Goal: Task Accomplishment & Management: Manage account settings

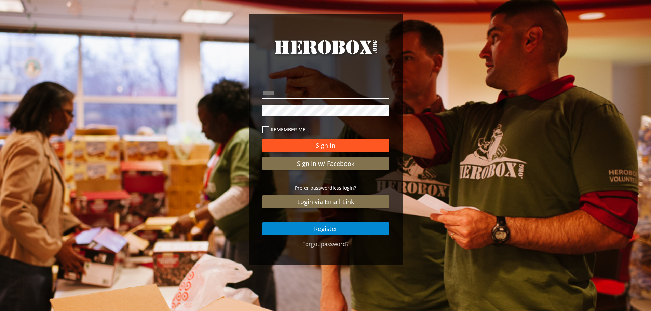
type input "**********"
click at [294, 149] on button "Sign In" at bounding box center [325, 145] width 126 height 13
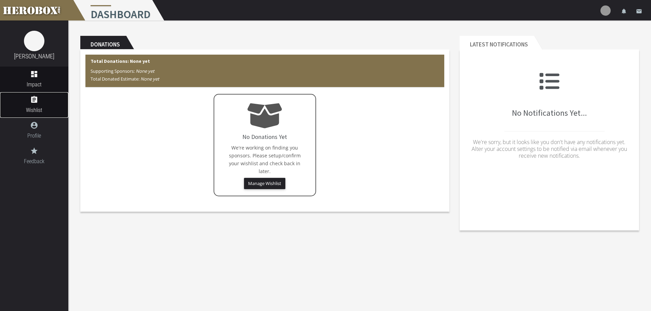
click at [54, 109] on span "Wishlist" at bounding box center [34, 110] width 68 height 9
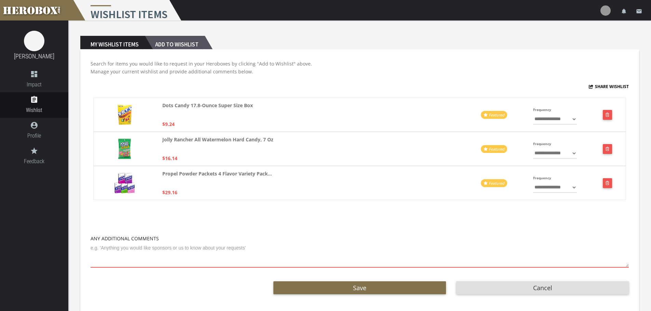
click at [167, 41] on h2 "Add to Wishlist" at bounding box center [175, 43] width 60 height 14
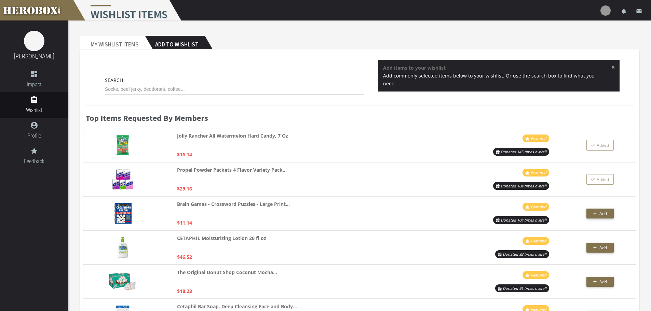
click at [220, 89] on input "text" at bounding box center [234, 89] width 259 height 11
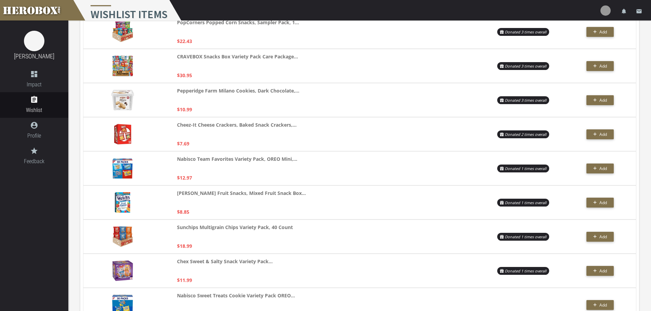
scroll to position [230, 0]
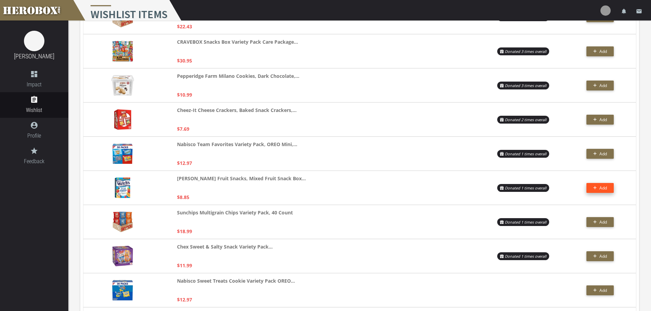
type input "SNACK"
click at [603, 187] on span "Add" at bounding box center [603, 188] width 8 height 6
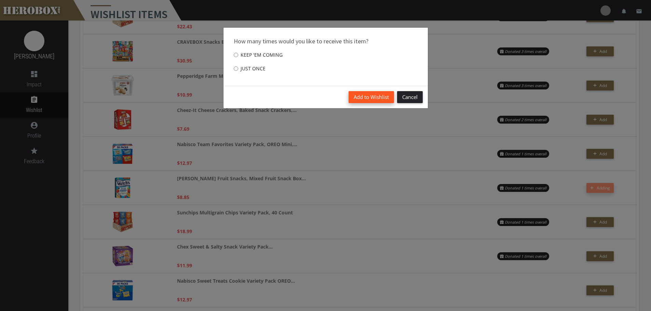
click at [380, 96] on button "Add to Wishlist" at bounding box center [370, 97] width 45 height 12
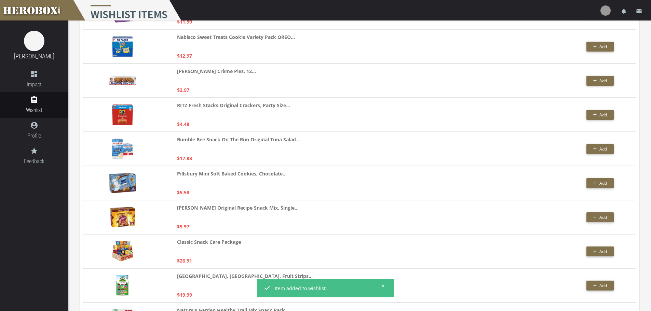
scroll to position [478, 0]
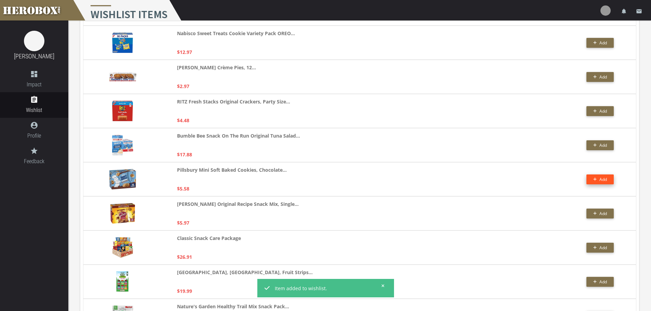
click at [606, 181] on span "Add" at bounding box center [603, 180] width 8 height 6
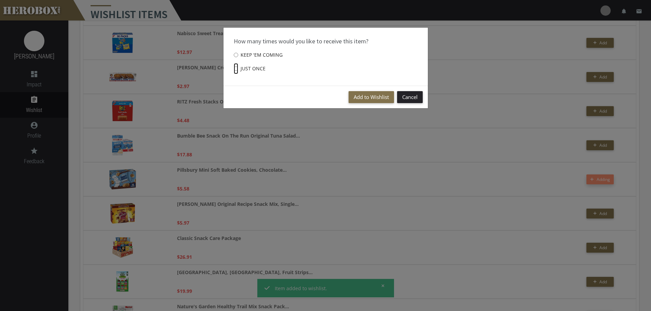
click at [236, 66] on input "Just once" at bounding box center [236, 68] width 4 height 11
radio input "****"
click at [359, 96] on button "Add to Wishlist" at bounding box center [370, 97] width 45 height 12
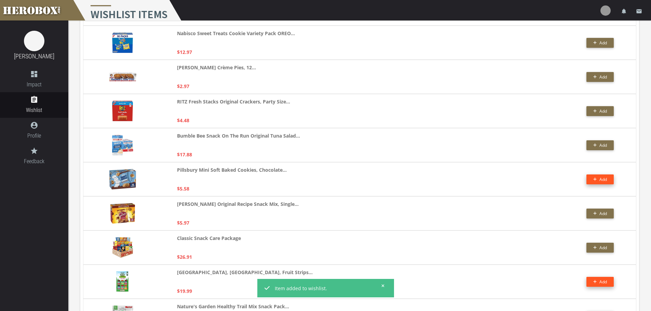
click at [604, 282] on span "Add" at bounding box center [603, 282] width 8 height 6
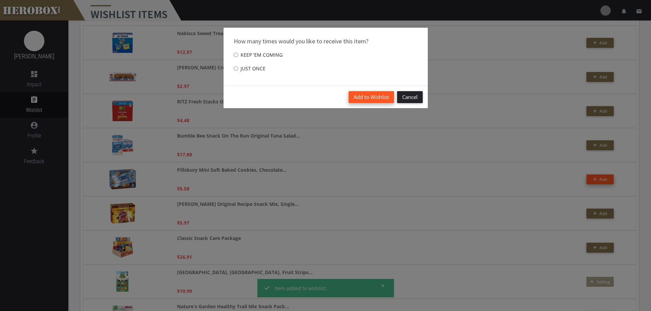
click at [375, 101] on button "Add to Wishlist" at bounding box center [370, 97] width 45 height 12
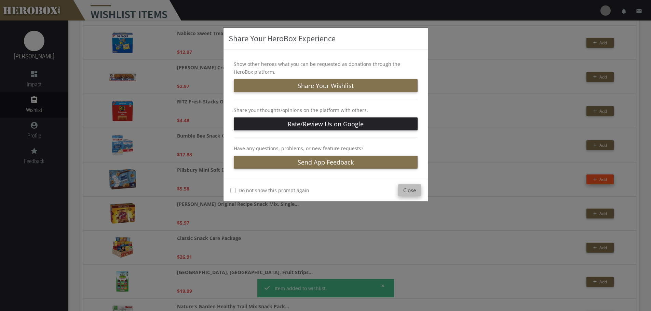
click at [415, 192] on button "Close" at bounding box center [409, 190] width 23 height 12
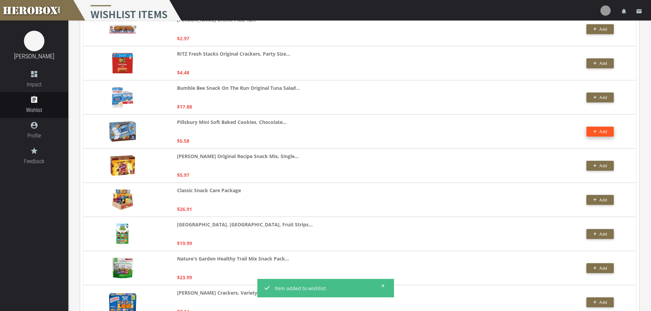
scroll to position [0, 0]
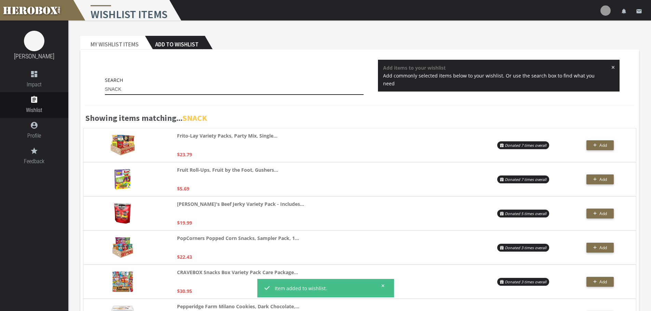
click at [176, 88] on input "SNACK" at bounding box center [234, 89] width 259 height 11
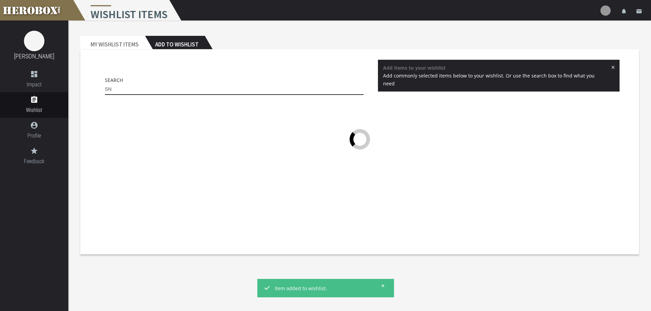
type input "S"
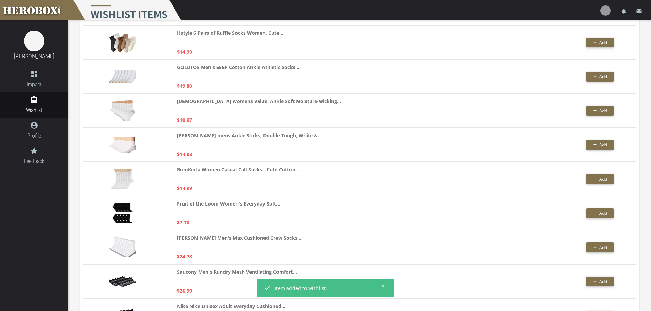
scroll to position [926, 0]
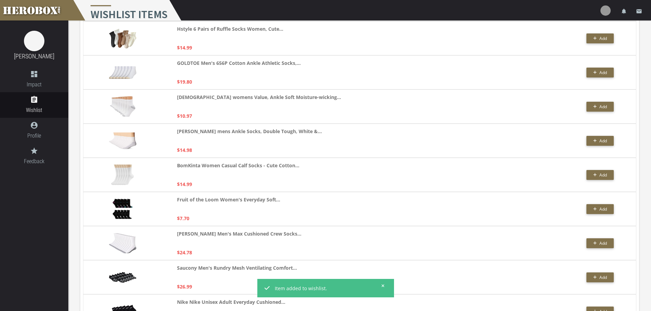
click at [123, 200] on img at bounding box center [122, 209] width 20 height 20
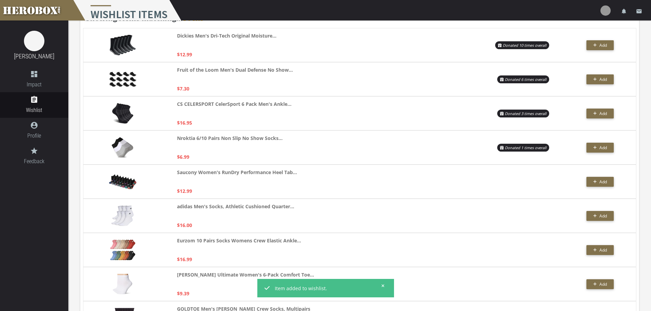
scroll to position [27, 0]
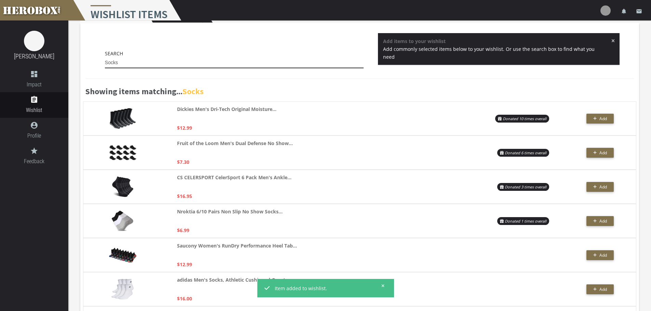
click at [131, 65] on input "Socks" at bounding box center [234, 62] width 259 height 11
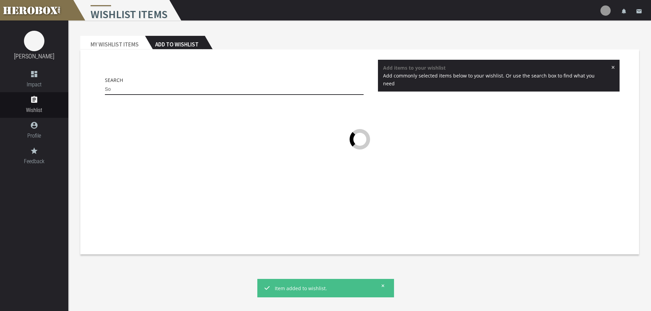
type input "S"
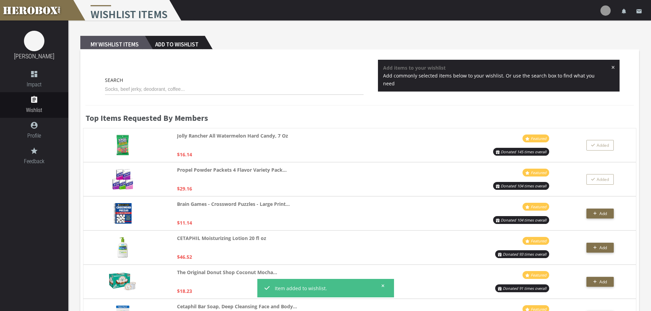
click at [118, 41] on h2 "My Wishlist Items" at bounding box center [112, 43] width 65 height 14
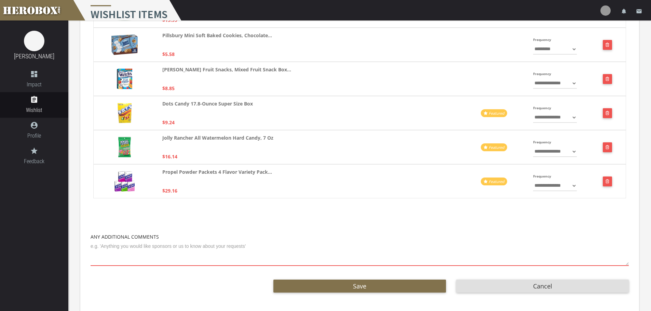
scroll to position [107, 0]
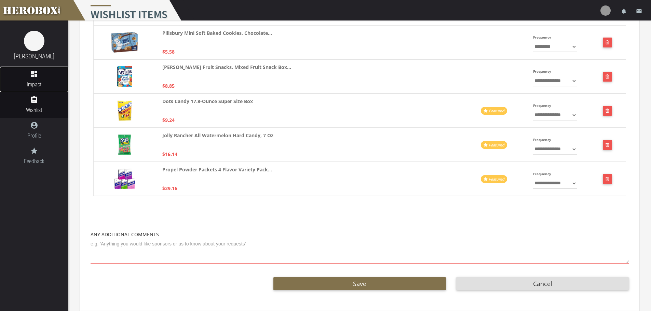
click at [41, 73] on icon "dashboard" at bounding box center [34, 74] width 68 height 8
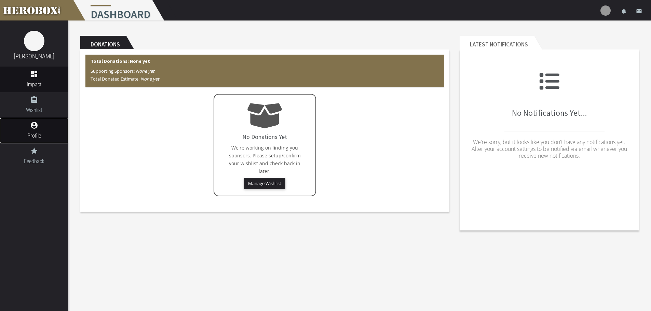
click at [42, 128] on icon "account_circle" at bounding box center [34, 125] width 68 height 8
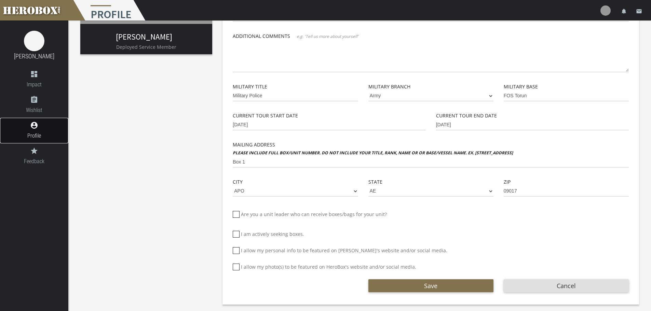
scroll to position [144, 0]
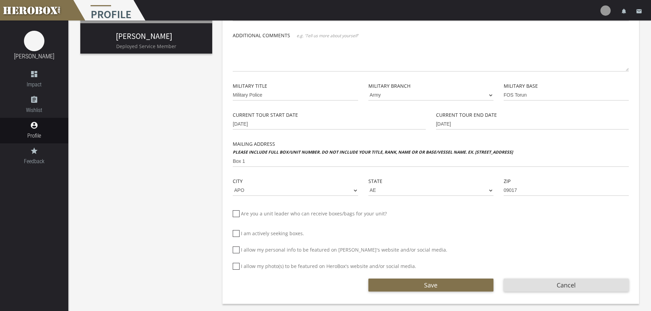
click at [235, 250] on icon at bounding box center [236, 250] width 7 height 7
click at [235, 250] on input "I allow my personal info to be featured on [PERSON_NAME]'s website and/or socia…" at bounding box center [235, 252] width 4 height 11
checkbox input "*****"
click at [237, 265] on icon at bounding box center [236, 266] width 7 height 7
click at [237, 265] on input "I allow my photo(s) to be featured on HeroBox's website and/or social media." at bounding box center [235, 269] width 4 height 11
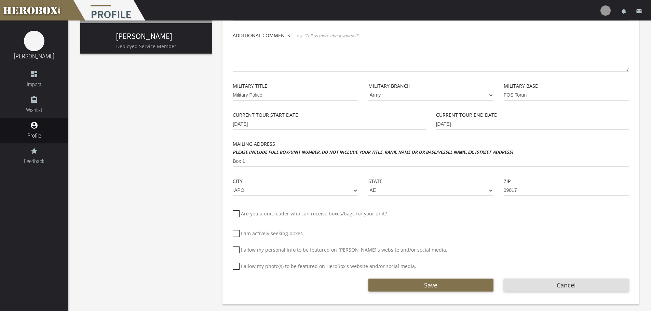
checkbox input "*****"
click at [296, 163] on input "Box 1" at bounding box center [431, 161] width 396 height 11
type input "B"
click at [318, 160] on input "102nd Military Police Company" at bounding box center [431, 161] width 396 height 11
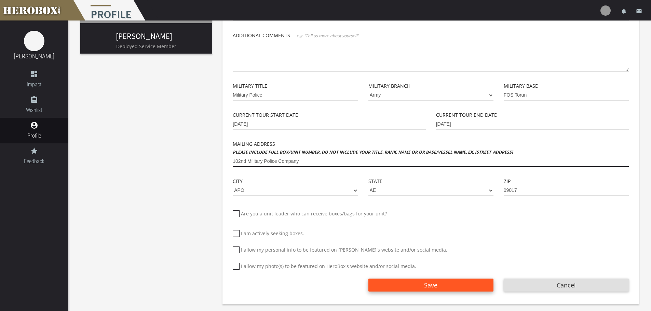
type input "102nd Military Police Company"
click at [419, 281] on button "Save" at bounding box center [430, 285] width 125 height 13
click at [401, 291] on button "Save" at bounding box center [430, 285] width 125 height 13
click at [400, 289] on button "Save" at bounding box center [430, 285] width 125 height 13
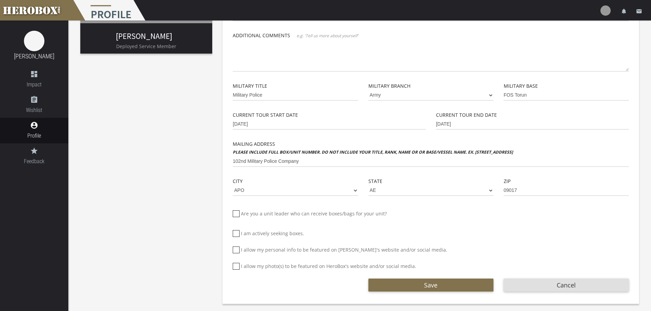
click at [353, 296] on div "Save Cancel" at bounding box center [431, 288] width 396 height 27
click at [393, 284] on button "Save" at bounding box center [430, 285] width 125 height 13
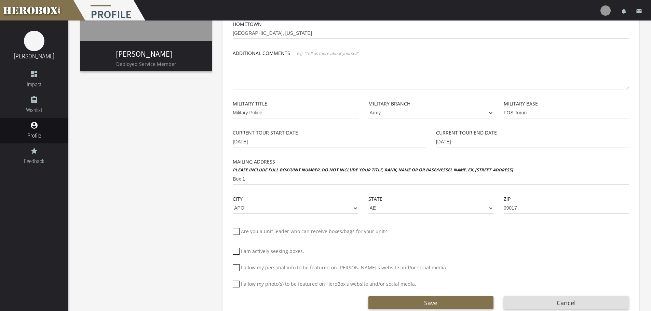
scroll to position [135, 0]
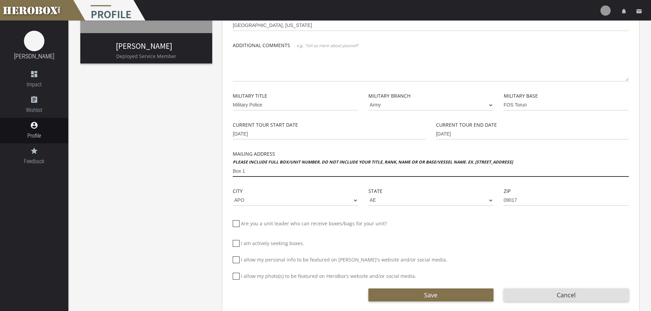
click at [274, 170] on input "Box 1" at bounding box center [431, 171] width 396 height 11
type input "B"
type input "102nd Military Police Company"
click at [238, 258] on icon at bounding box center [236, 259] width 7 height 7
click at [237, 258] on input "I allow my personal info to be featured on [PERSON_NAME]'s website and/or socia…" at bounding box center [235, 262] width 4 height 11
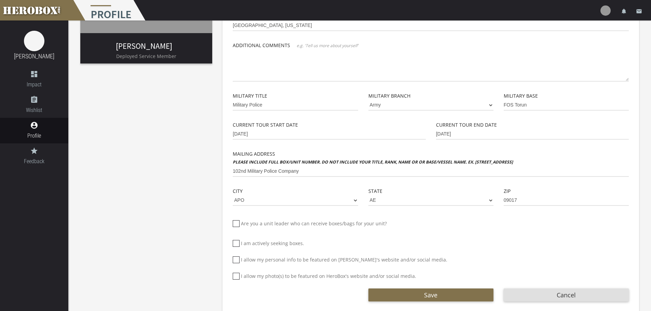
checkbox input "*****"
click at [237, 275] on icon at bounding box center [236, 276] width 7 height 7
click at [237, 275] on input "I allow my photo(s) to be featured on HeroBox's website and/or social media." at bounding box center [235, 279] width 4 height 11
checkbox input "*****"
click at [415, 294] on button "Save" at bounding box center [430, 295] width 125 height 13
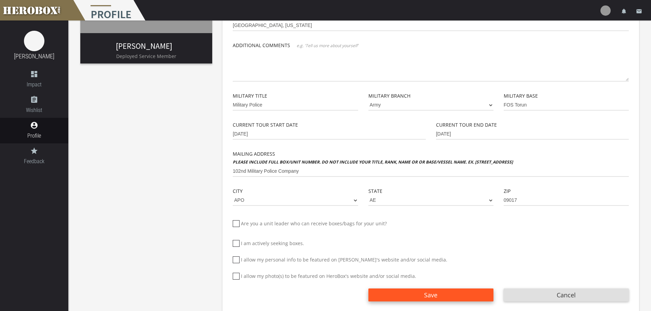
click at [415, 294] on button "Save" at bounding box center [430, 295] width 125 height 13
click at [372, 293] on button "Save" at bounding box center [430, 295] width 125 height 13
click at [390, 294] on button "Save" at bounding box center [430, 295] width 125 height 13
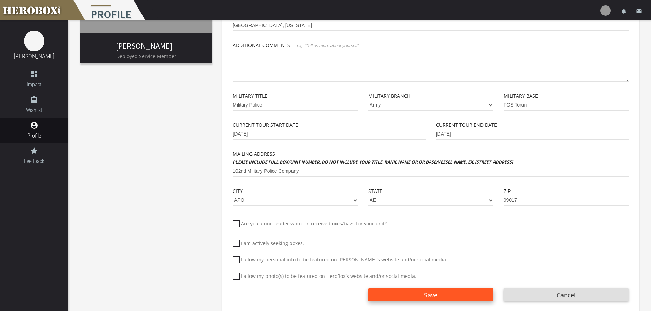
click at [419, 289] on button "Save" at bounding box center [430, 295] width 125 height 13
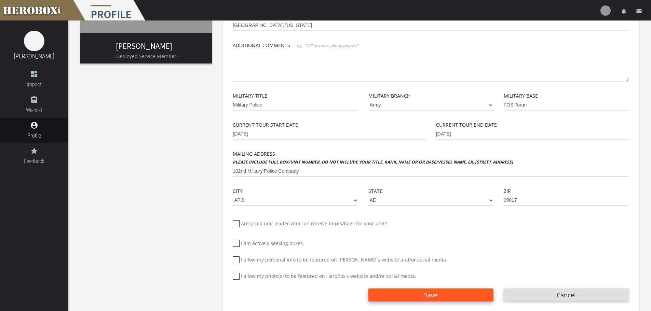
click at [419, 289] on button "Save" at bounding box center [430, 295] width 125 height 13
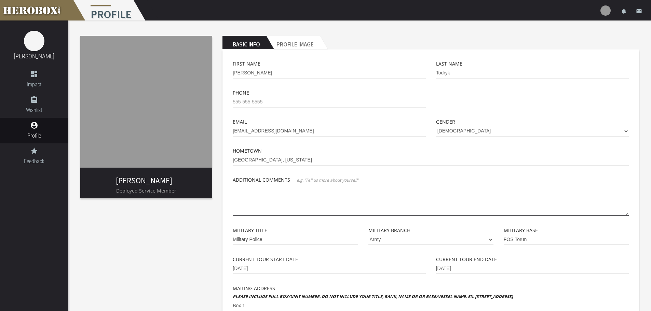
click at [351, 207] on textarea at bounding box center [431, 200] width 396 height 32
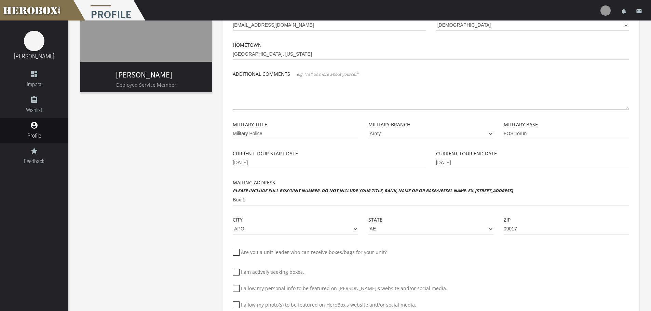
scroll to position [116, 0]
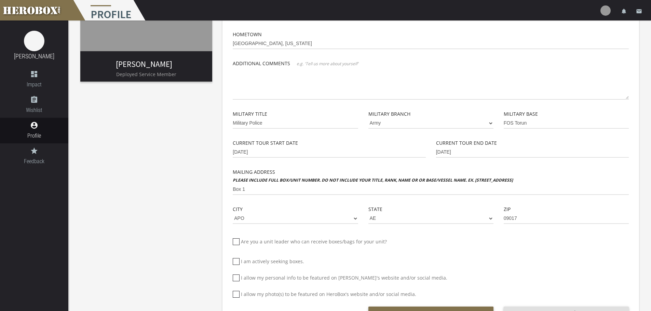
click at [236, 277] on icon at bounding box center [236, 278] width 7 height 7
click at [236, 277] on input "I allow my personal info to be featured on [PERSON_NAME]'s website and/or socia…" at bounding box center [235, 280] width 4 height 11
checkbox input "*****"
click at [237, 295] on icon at bounding box center [236, 294] width 7 height 7
click at [237, 295] on input "I allow my photo(s) to be featured on HeroBox's website and/or social media." at bounding box center [235, 297] width 4 height 11
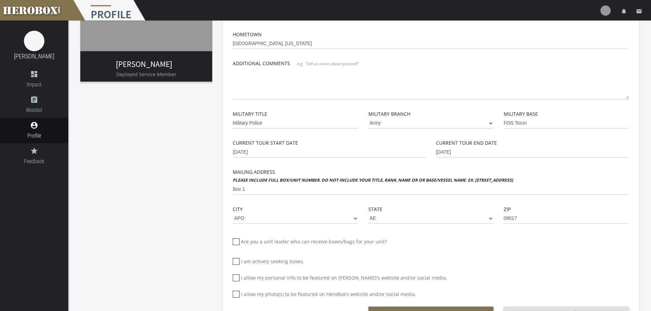
checkbox input "*****"
drag, startPoint x: 258, startPoint y: 192, endPoint x: 218, endPoint y: 190, distance: 40.3
click at [218, 190] on div "Basic Info Profile Image First Name Alice Last Name Todryk Phone Email Todrykal…" at bounding box center [430, 125] width 426 height 423
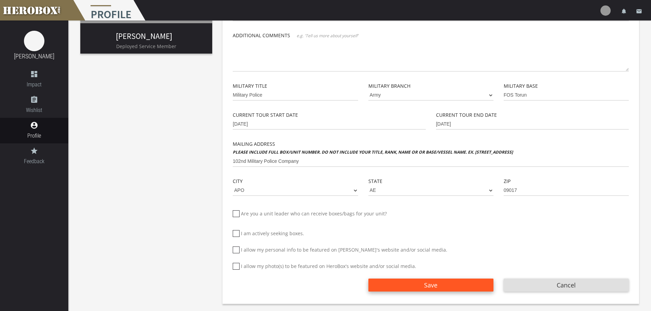
click at [424, 285] on span "Save" at bounding box center [430, 285] width 13 height 8
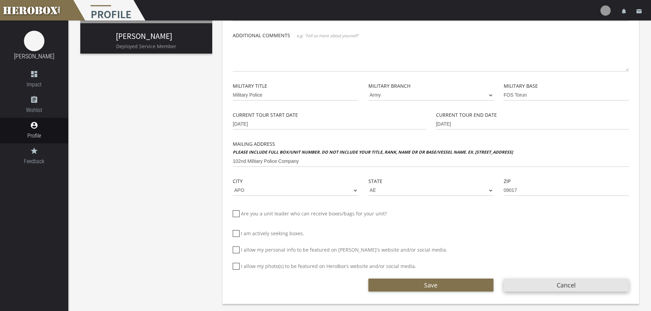
click at [531, 280] on button "Cancel" at bounding box center [565, 285] width 125 height 13
type input "Box 1"
checkbox input "****"
click at [238, 266] on icon at bounding box center [236, 266] width 7 height 7
click at [237, 266] on input "I allow my photo(s) to be featured on HeroBox's website and/or social media." at bounding box center [235, 269] width 4 height 11
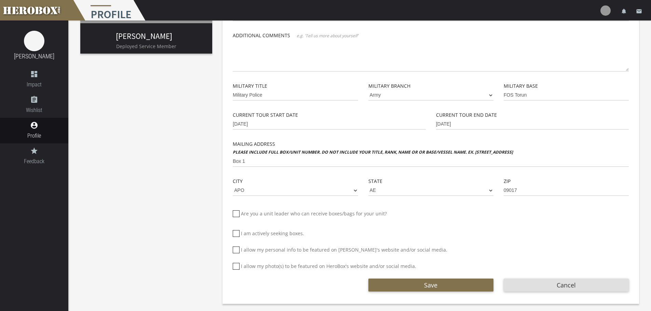
checkbox input "*****"
click at [237, 249] on icon at bounding box center [236, 250] width 7 height 7
click at [237, 249] on input "I allow my personal info to be featured on [PERSON_NAME]'s website and/or socia…" at bounding box center [235, 252] width 4 height 11
checkbox input "*****"
drag, startPoint x: 274, startPoint y: 159, endPoint x: 214, endPoint y: 157, distance: 59.8
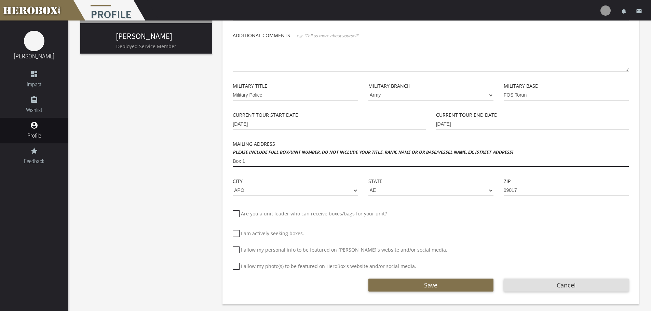
click at [214, 157] on div "Alice Todryk Deployed Service Member Basic Info Profile Image First Name Alice …" at bounding box center [359, 92] width 582 height 433
drag, startPoint x: 314, startPoint y: 162, endPoint x: 178, endPoint y: 167, distance: 136.0
click at [178, 167] on div "Alice Todryk Deployed Service Member Basic Info Profile Image First Name Alice …" at bounding box center [359, 92] width 582 height 433
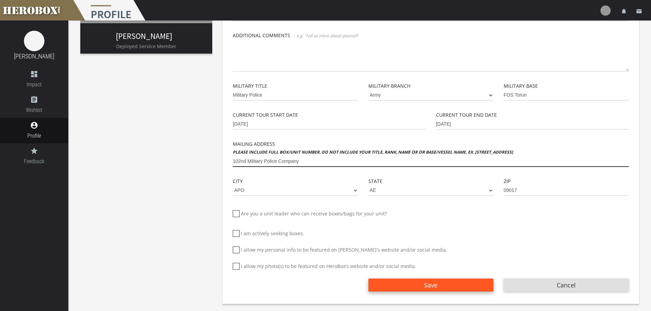
type input "102nd Military Police Company"
click at [435, 285] on span "Save" at bounding box center [430, 285] width 13 height 8
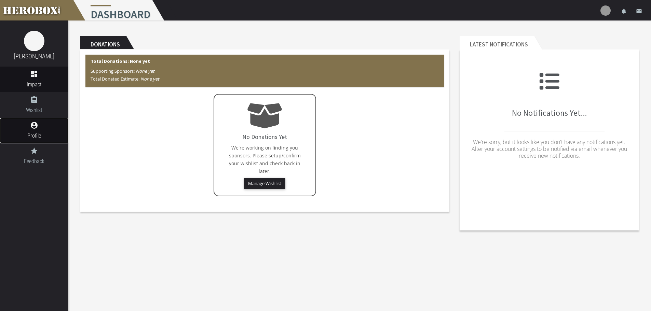
click at [40, 129] on icon "account_circle" at bounding box center [34, 125] width 68 height 8
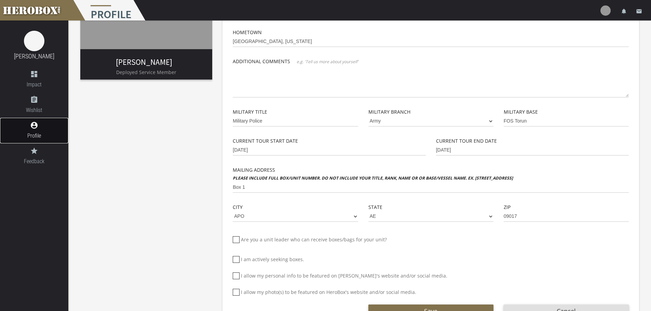
scroll to position [144, 0]
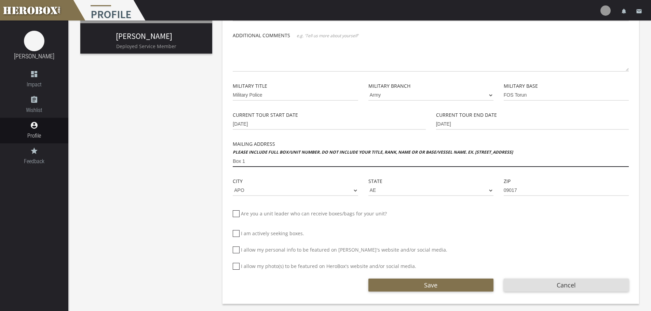
drag, startPoint x: 346, startPoint y: 158, endPoint x: 204, endPoint y: 170, distance: 143.3
click at [204, 170] on div "Alice Todryk Deployed Service Member Basic Info Profile Image First Name Alice …" at bounding box center [359, 92] width 582 height 433
paste input "102nd Military Police Company"
type input "102nd Military Police Company"
click at [235, 250] on icon at bounding box center [236, 250] width 7 height 7
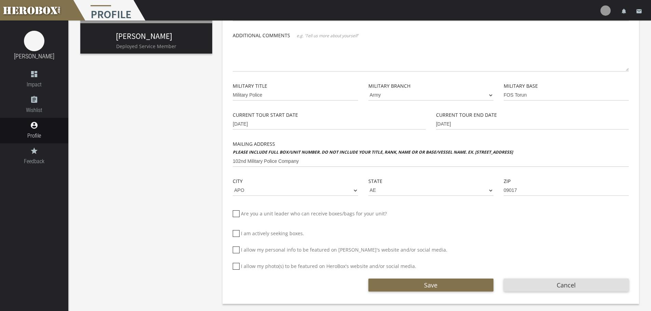
click at [235, 250] on input "I allow my personal info to be featured on [PERSON_NAME]'s website and/or socia…" at bounding box center [235, 252] width 4 height 11
checkbox input "*****"
click at [239, 267] on icon at bounding box center [236, 266] width 7 height 7
click at [237, 267] on input "I allow my photo(s) to be featured on HeroBox's website and/or social media." at bounding box center [235, 269] width 4 height 11
checkbox input "*****"
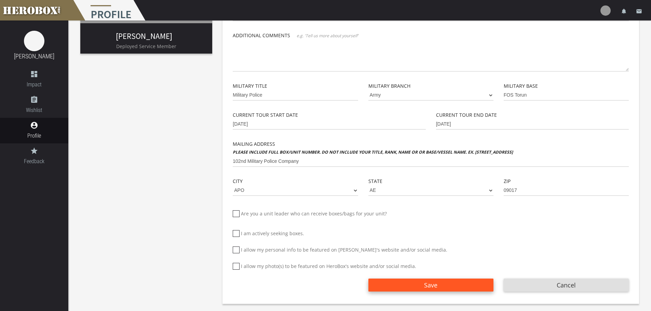
click at [414, 285] on button "Save" at bounding box center [430, 285] width 125 height 13
click at [156, 41] on div "Alice Todryk Deployed Service Member" at bounding box center [146, 40] width 132 height 25
click at [607, 14] on img at bounding box center [605, 10] width 10 height 10
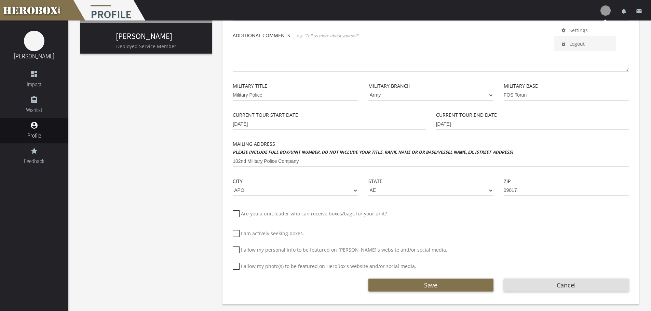
click at [563, 208] on div "Are you a unit leader who can receive boxes/bags for your unit? How many people…" at bounding box center [431, 224] width 396 height 36
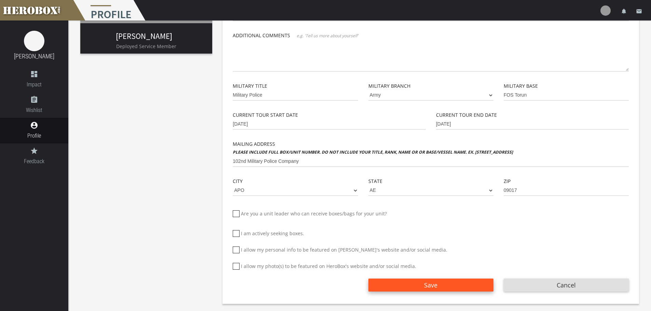
click at [410, 281] on button "Save" at bounding box center [430, 285] width 125 height 13
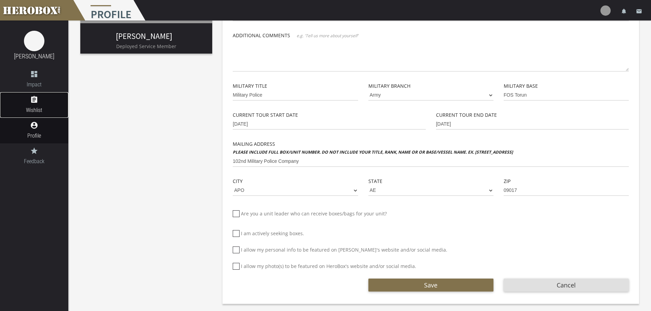
click at [35, 102] on icon "assignment" at bounding box center [34, 100] width 68 height 8
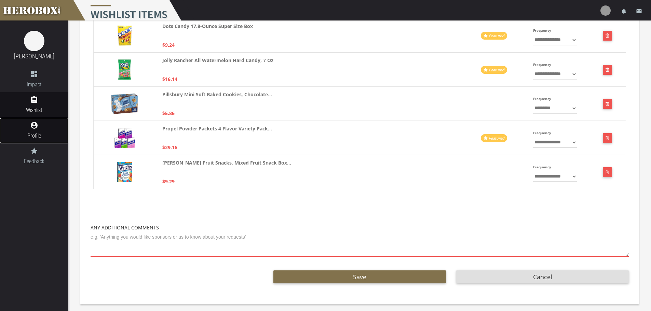
click at [38, 120] on link "account_circle Profile" at bounding box center [34, 131] width 68 height 26
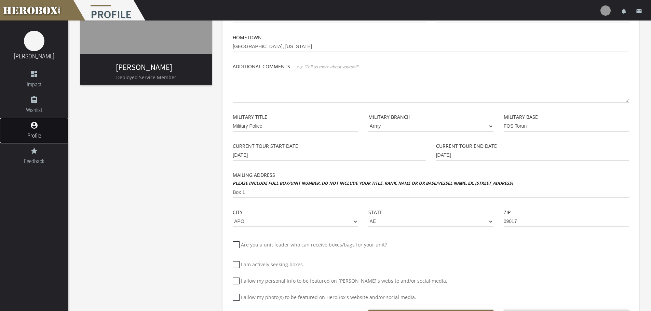
scroll to position [144, 0]
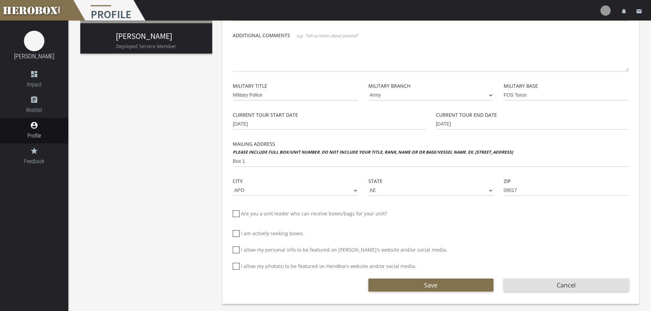
click at [233, 250] on icon at bounding box center [236, 250] width 7 height 7
click at [233, 250] on input "I allow my personal info to be featured on [PERSON_NAME]'s website and/or socia…" at bounding box center [235, 252] width 4 height 11
checkbox input "*****"
click at [237, 232] on icon at bounding box center [236, 233] width 7 height 7
click at [237, 232] on input "I am actively seeking boxes." at bounding box center [235, 236] width 4 height 11
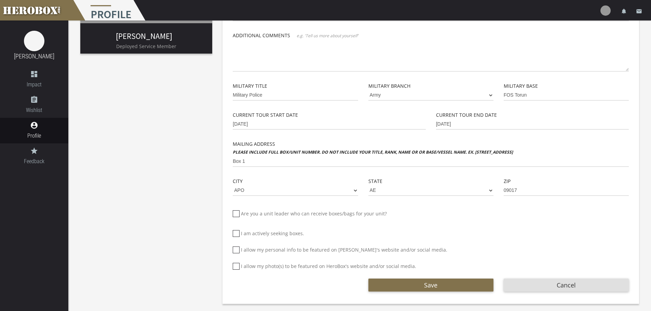
checkbox input "*****"
click at [238, 265] on icon at bounding box center [236, 266] width 7 height 7
click at [237, 265] on input "I allow my photo(s) to be featured on HeroBox's website and/or social media." at bounding box center [235, 269] width 4 height 11
checkbox input "*****"
click at [267, 168] on div "Current Tour Start Date 07-16-2025 Current Tour End Date 06-11-2026 Mailing Add…" at bounding box center [431, 158] width 396 height 95
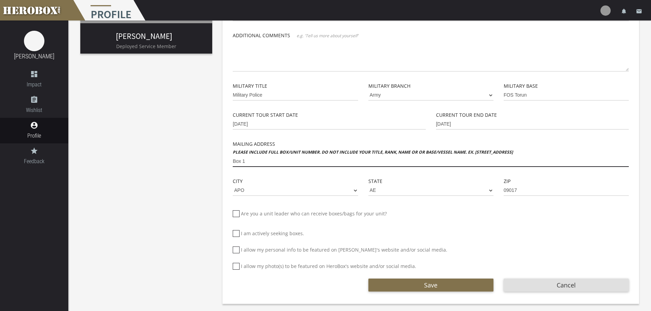
click at [264, 157] on input "Box 1" at bounding box center [431, 161] width 396 height 11
type input "B"
paste input "102nd Military Police Company"
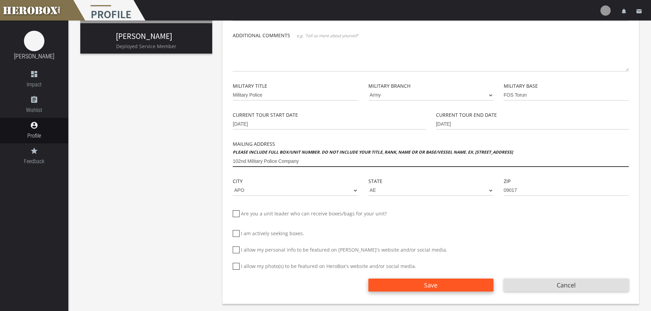
type input "102nd Military Police Company"
click at [414, 284] on button "Save" at bounding box center [430, 285] width 125 height 13
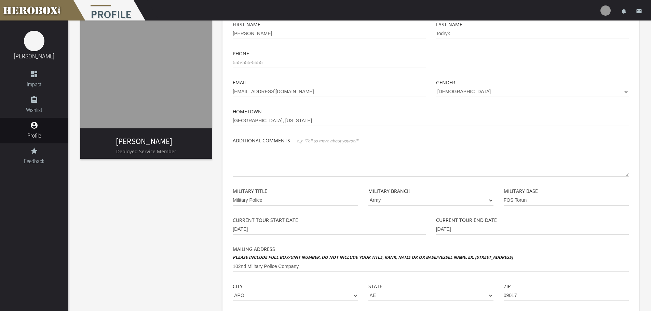
scroll to position [0, 0]
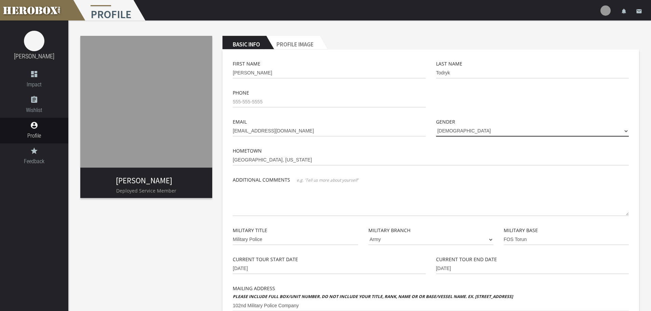
click at [468, 132] on select "Male Female" at bounding box center [532, 131] width 193 height 11
click at [315, 126] on input "[EMAIL_ADDRESS][DOMAIN_NAME]" at bounding box center [329, 131] width 193 height 11
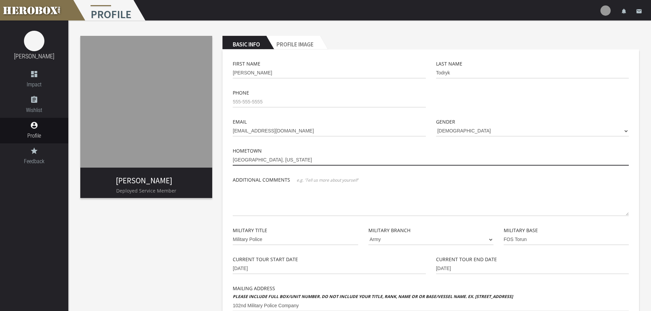
click at [376, 163] on input "[GEOGRAPHIC_DATA], [US_STATE]" at bounding box center [431, 160] width 396 height 11
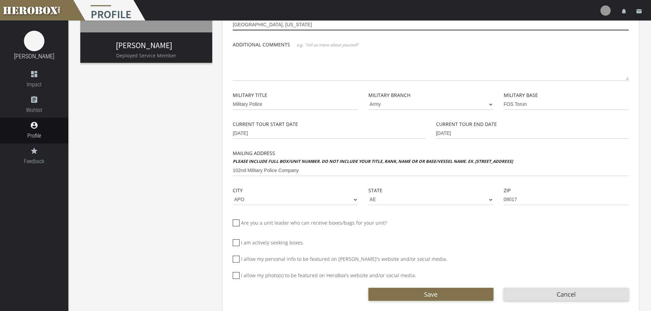
scroll to position [144, 0]
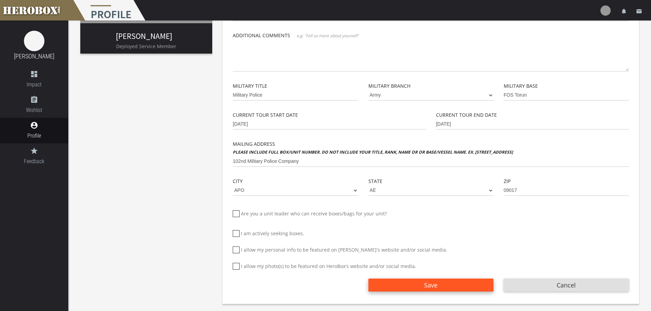
click at [464, 286] on button "Save" at bounding box center [430, 285] width 125 height 13
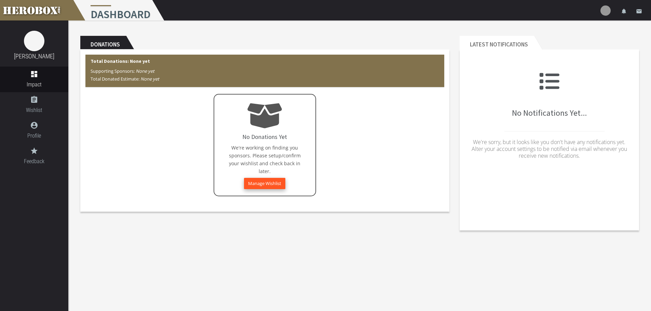
click at [267, 184] on button "Manage Wishlist" at bounding box center [264, 183] width 41 height 11
click at [272, 187] on button "Manage Wishlist" at bounding box center [264, 183] width 41 height 11
click at [29, 99] on icon "assignment" at bounding box center [34, 100] width 68 height 8
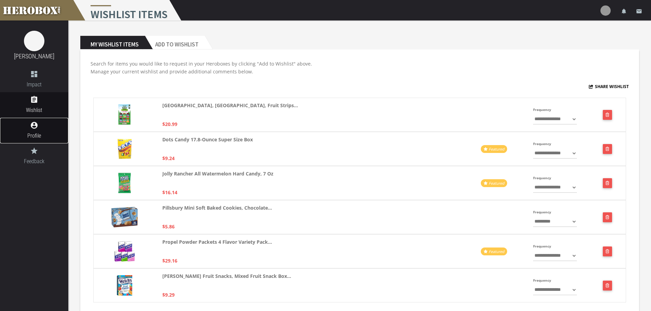
click at [50, 128] on icon "account_circle" at bounding box center [34, 125] width 68 height 8
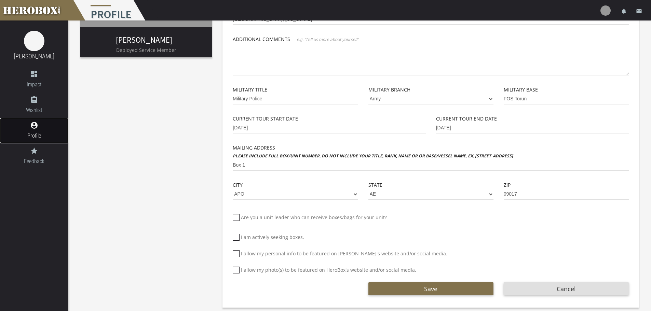
scroll to position [144, 0]
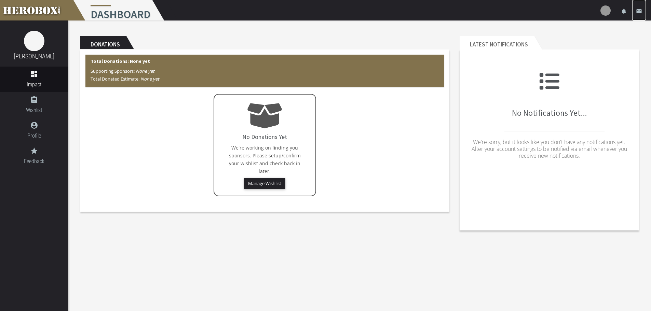
click at [641, 13] on icon "email" at bounding box center [638, 11] width 6 height 6
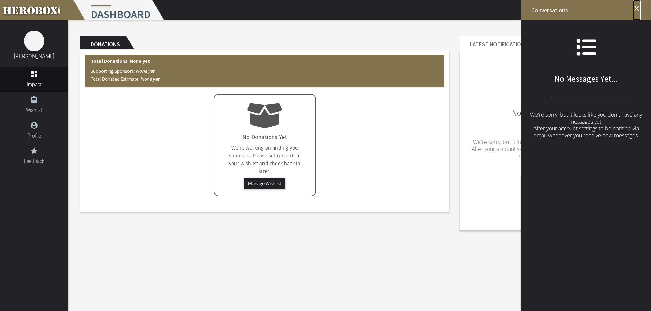
click at [638, 10] on icon "close" at bounding box center [636, 8] width 8 height 8
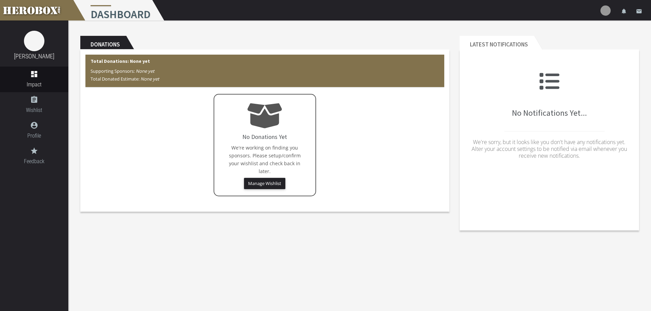
click at [607, 10] on img at bounding box center [605, 10] width 10 height 10
click at [121, 15] on h1 "Dashboard" at bounding box center [119, 10] width 94 height 20
click at [34, 55] on link "[PERSON_NAME]" at bounding box center [34, 56] width 40 height 7
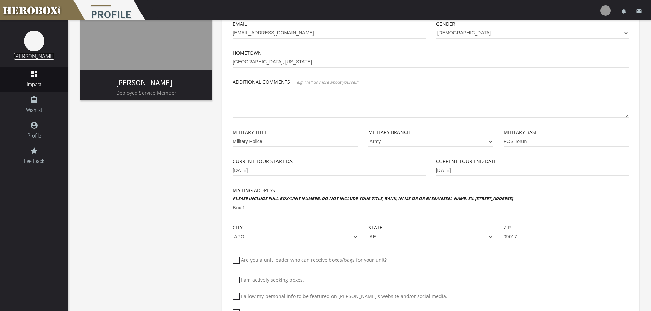
scroll to position [99, 0]
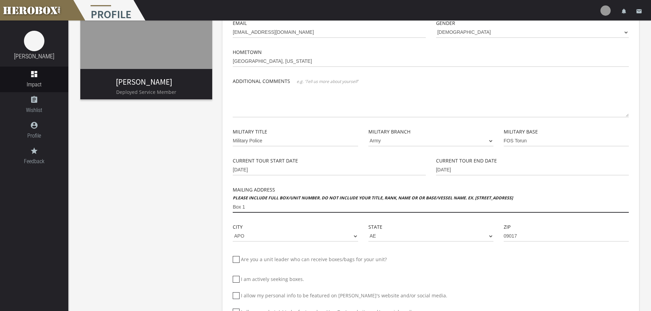
drag, startPoint x: 279, startPoint y: 207, endPoint x: 208, endPoint y: 214, distance: 70.6
click at [208, 214] on div "[PERSON_NAME] Deployed Service Member Basic Info Profile Image First Name [PERS…" at bounding box center [359, 138] width 582 height 433
paste input "102nd Military Police Company"
type input "102nd Military Police Company"
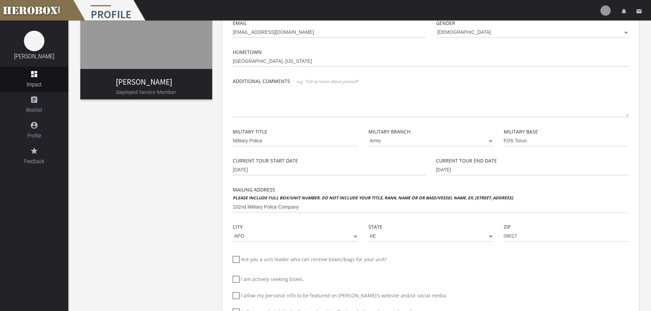
click at [644, 148] on div "[PERSON_NAME] Deployed Service Member Basic Info Profile Image First Name [PERS…" at bounding box center [359, 138] width 582 height 433
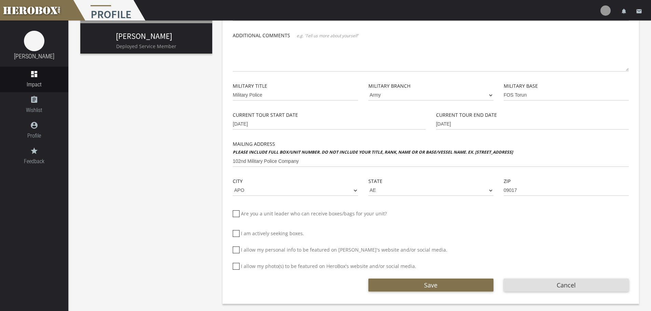
click at [236, 251] on icon at bounding box center [236, 250] width 7 height 7
click at [236, 251] on input "I allow my personal info to be featured on [PERSON_NAME]'s website and/or socia…" at bounding box center [235, 252] width 4 height 11
checkbox input "*****"
click at [236, 264] on icon at bounding box center [236, 266] width 7 height 7
click at [236, 264] on input "I allow my photo(s) to be featured on HeroBox's website and/or social media." at bounding box center [235, 269] width 4 height 11
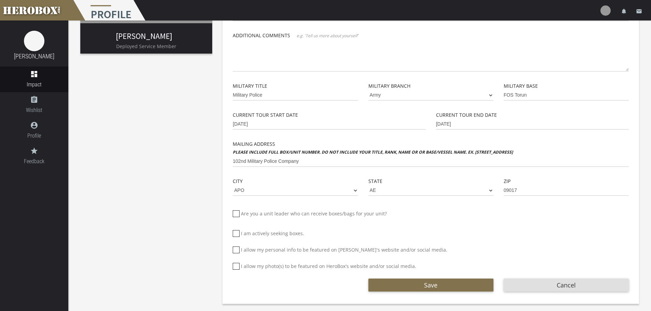
checkbox input "*****"
click at [422, 285] on button "Save" at bounding box center [430, 285] width 125 height 13
drag, startPoint x: 422, startPoint y: 285, endPoint x: 393, endPoint y: 248, distance: 46.7
click at [393, 248] on label "I allow my personal info to be featured on [PERSON_NAME]'s website and/or socia…" at bounding box center [340, 250] width 214 height 8
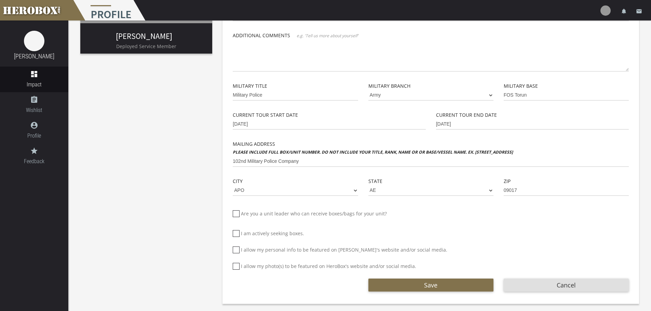
click at [237, 248] on input "I allow my personal info to be featured on [PERSON_NAME]'s website and/or socia…" at bounding box center [235, 252] width 4 height 11
click at [403, 284] on button "Save" at bounding box center [430, 285] width 125 height 13
click at [233, 256] on input "I allow my personal info to be featured on [PERSON_NAME]'s website and/or socia…" at bounding box center [235, 252] width 4 height 11
checkbox input "*****"
click at [383, 281] on button "Save" at bounding box center [430, 285] width 125 height 13
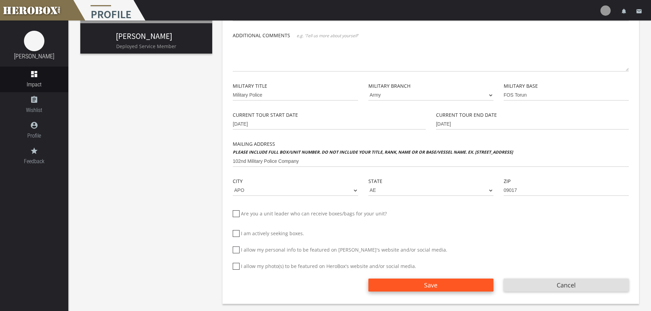
click at [383, 281] on button "Save" at bounding box center [430, 285] width 125 height 13
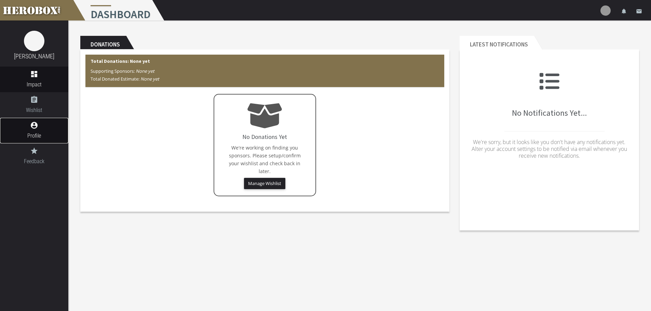
click at [45, 128] on icon "account_circle" at bounding box center [34, 125] width 68 height 8
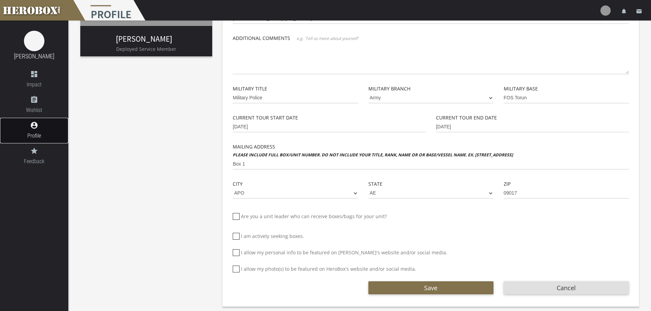
scroll to position [144, 0]
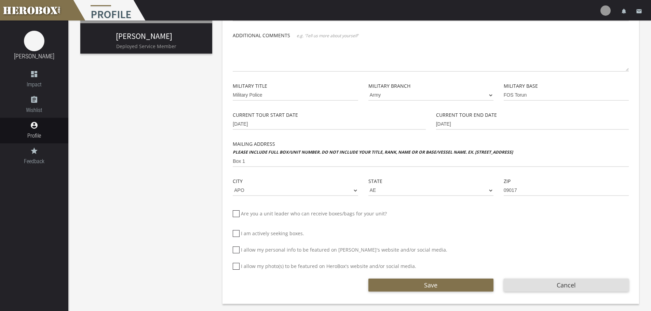
click at [237, 236] on icon at bounding box center [236, 233] width 7 height 7
click at [237, 236] on input "I am actively seeking boxes." at bounding box center [235, 236] width 4 height 11
checkbox input "*****"
click at [236, 250] on icon at bounding box center [236, 250] width 7 height 7
click at [236, 250] on input "I allow my personal info to be featured on [PERSON_NAME]'s website and/or socia…" at bounding box center [235, 252] width 4 height 11
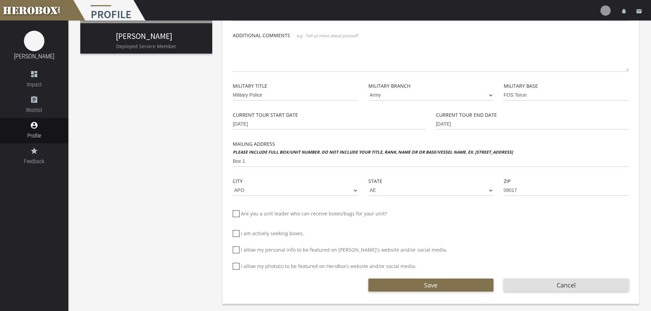
checkbox input "*****"
click at [236, 267] on icon at bounding box center [236, 266] width 7 height 7
click at [236, 267] on input "I allow my photo(s) to be featured on HeroBox's website and/or social media." at bounding box center [235, 269] width 4 height 11
checkbox input "*****"
click at [423, 290] on button "Save" at bounding box center [430, 285] width 125 height 13
